Goal: Task Accomplishment & Management: Complete application form

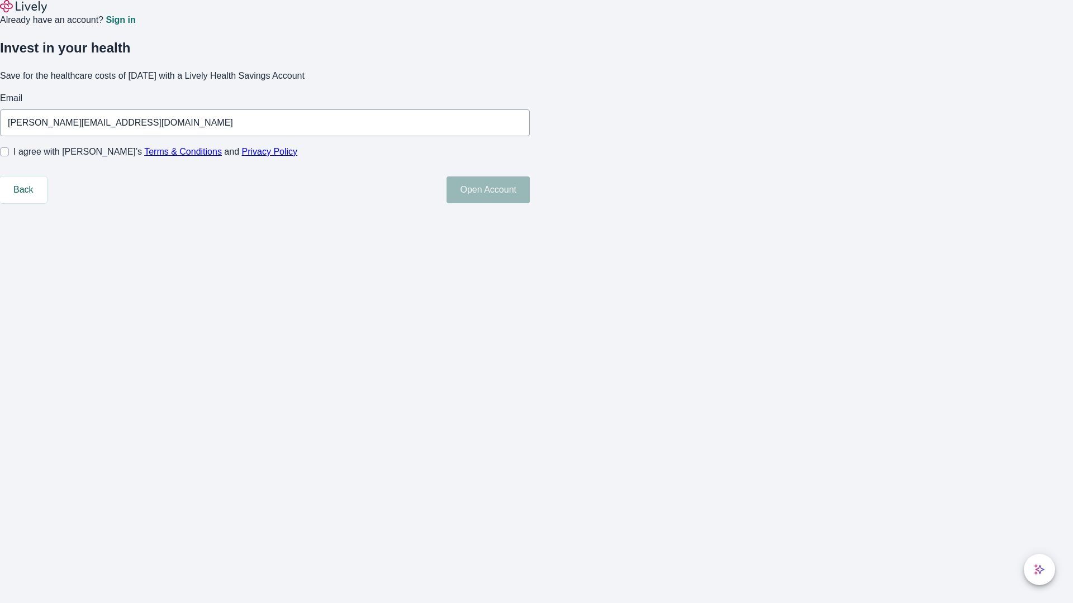
click at [9, 156] on input "I agree with Lively’s Terms & Conditions and Privacy Policy" at bounding box center [4, 151] width 9 height 9
checkbox input "true"
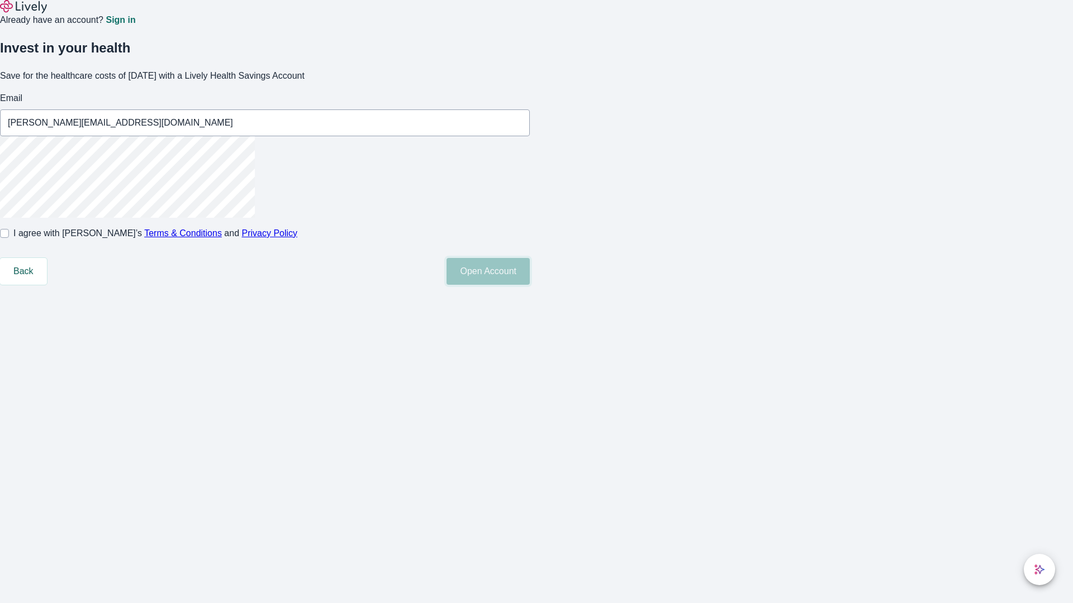
click at [530, 285] on button "Open Account" at bounding box center [487, 271] width 83 height 27
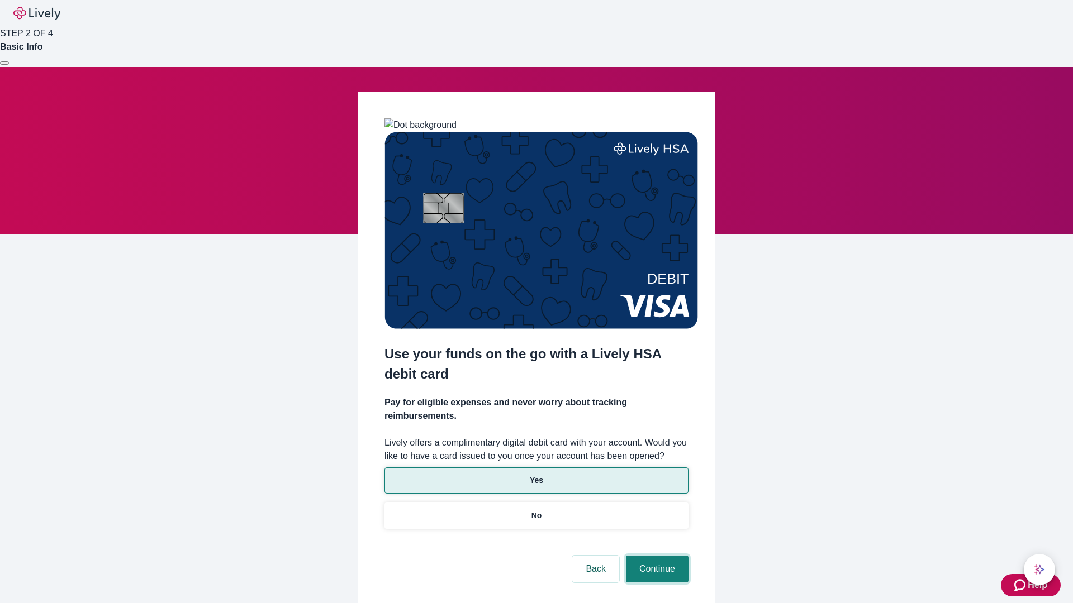
click at [655, 556] on button "Continue" at bounding box center [657, 569] width 63 height 27
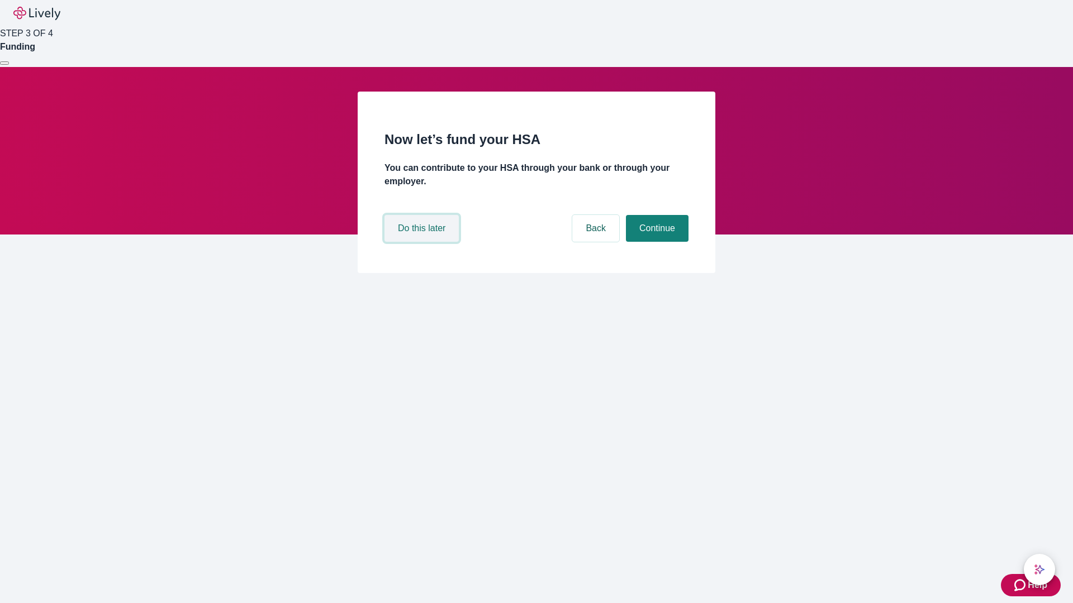
click at [423, 242] on button "Do this later" at bounding box center [421, 228] width 74 height 27
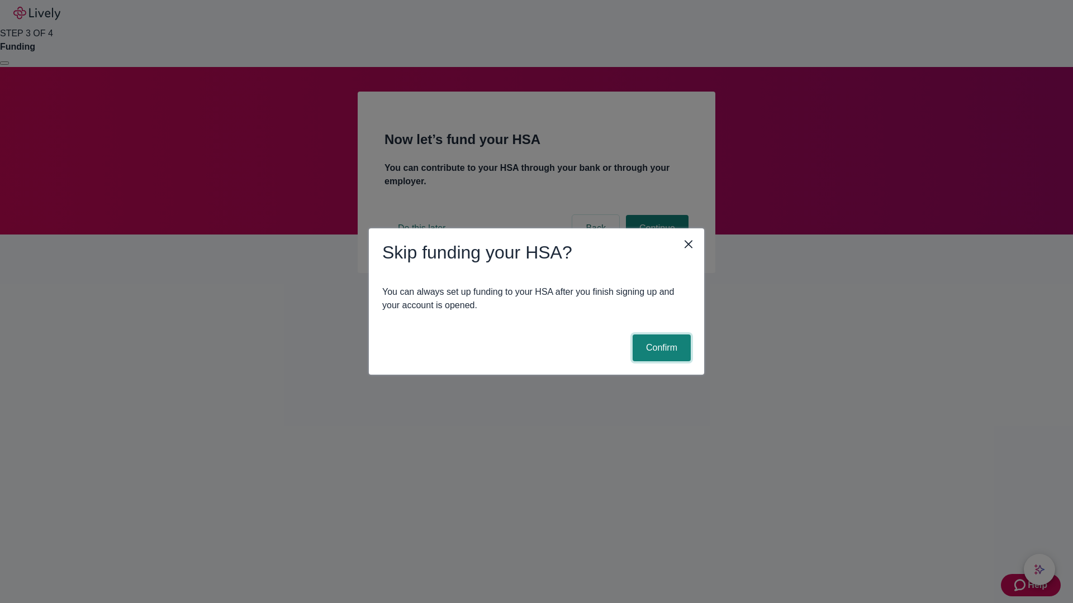
click at [660, 348] on button "Confirm" at bounding box center [661, 348] width 58 height 27
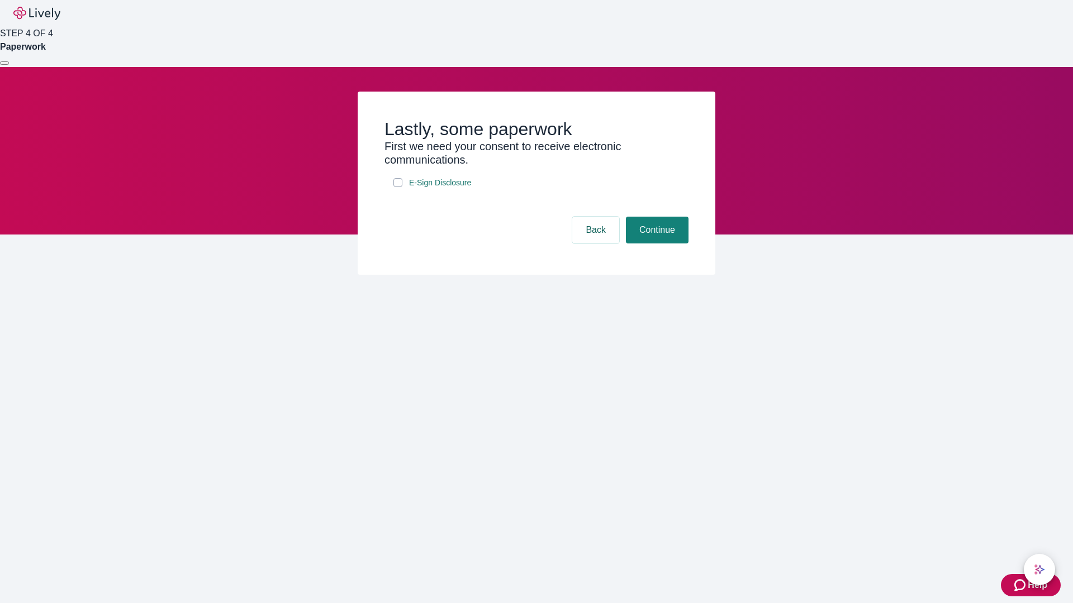
click at [398, 187] on input "E-Sign Disclosure" at bounding box center [397, 182] width 9 height 9
checkbox input "true"
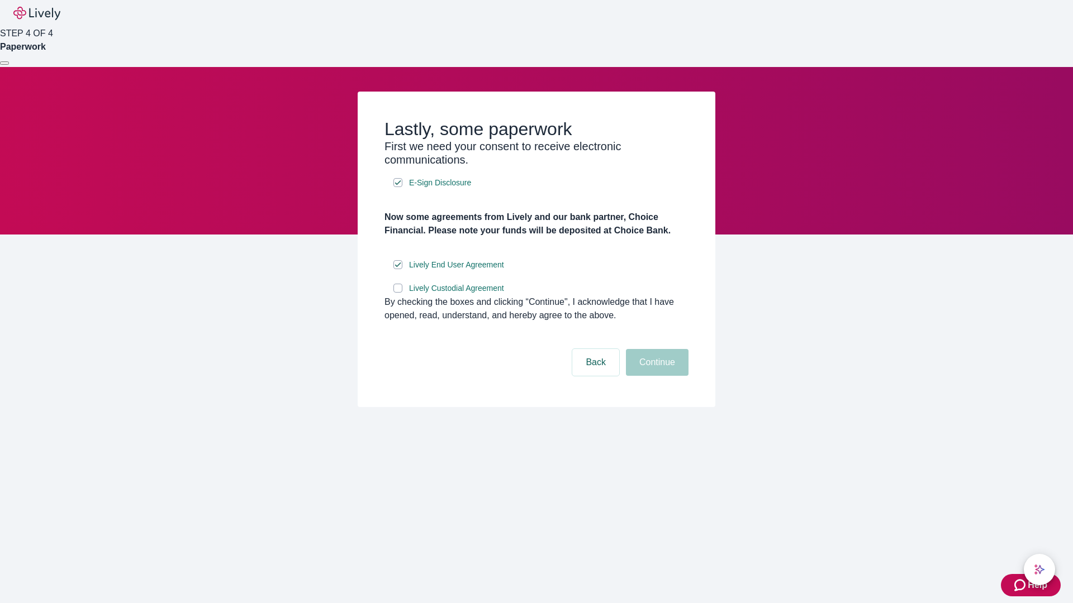
click at [398, 293] on input "Lively Custodial Agreement" at bounding box center [397, 288] width 9 height 9
checkbox input "true"
click at [655, 376] on button "Continue" at bounding box center [657, 362] width 63 height 27
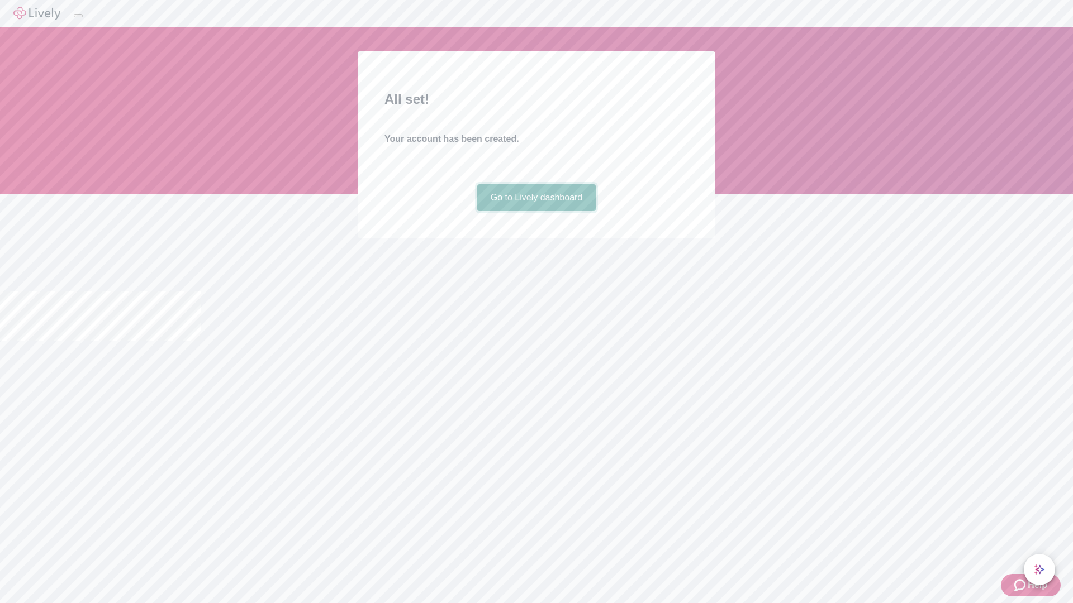
click at [536, 211] on link "Go to Lively dashboard" at bounding box center [536, 197] width 119 height 27
